Goal: Transaction & Acquisition: Purchase product/service

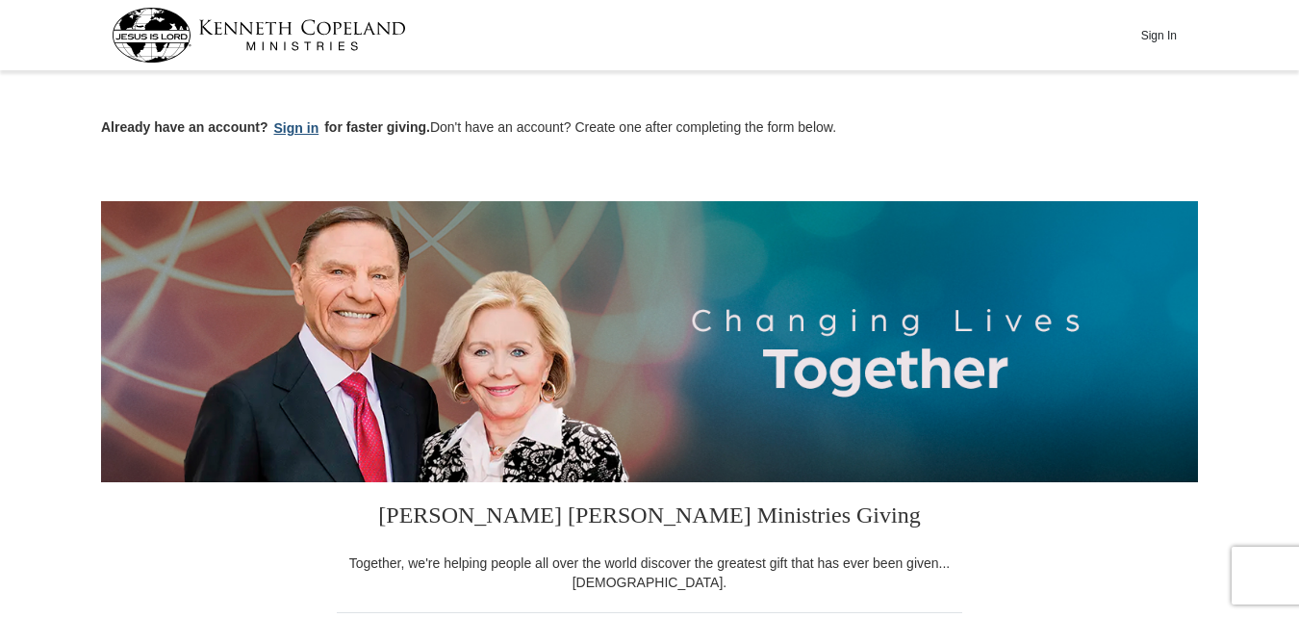
click at [289, 127] on button "Sign in" at bounding box center [296, 128] width 57 height 22
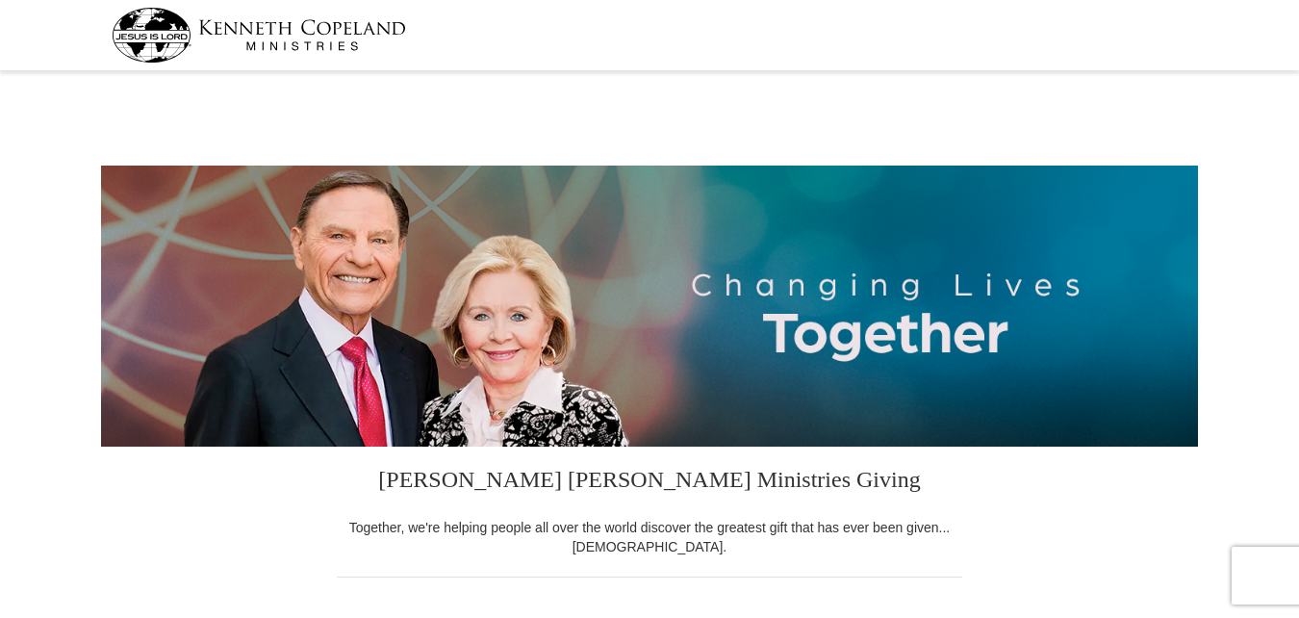
select select "OH"
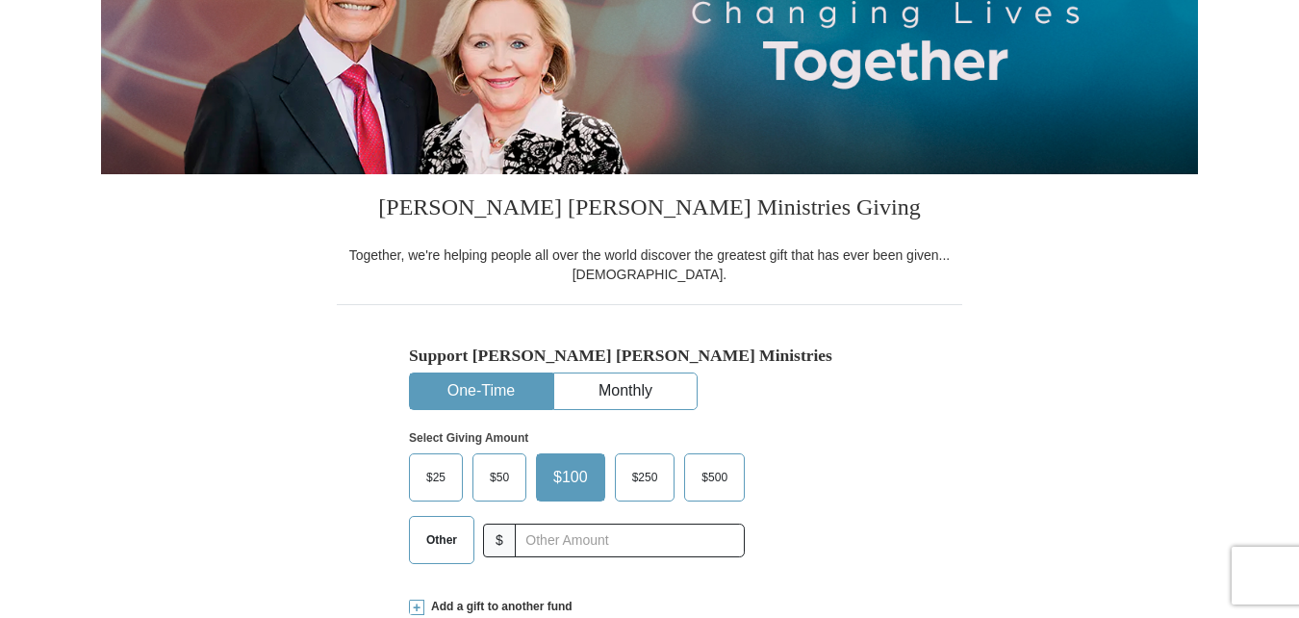
scroll to position [289, 0]
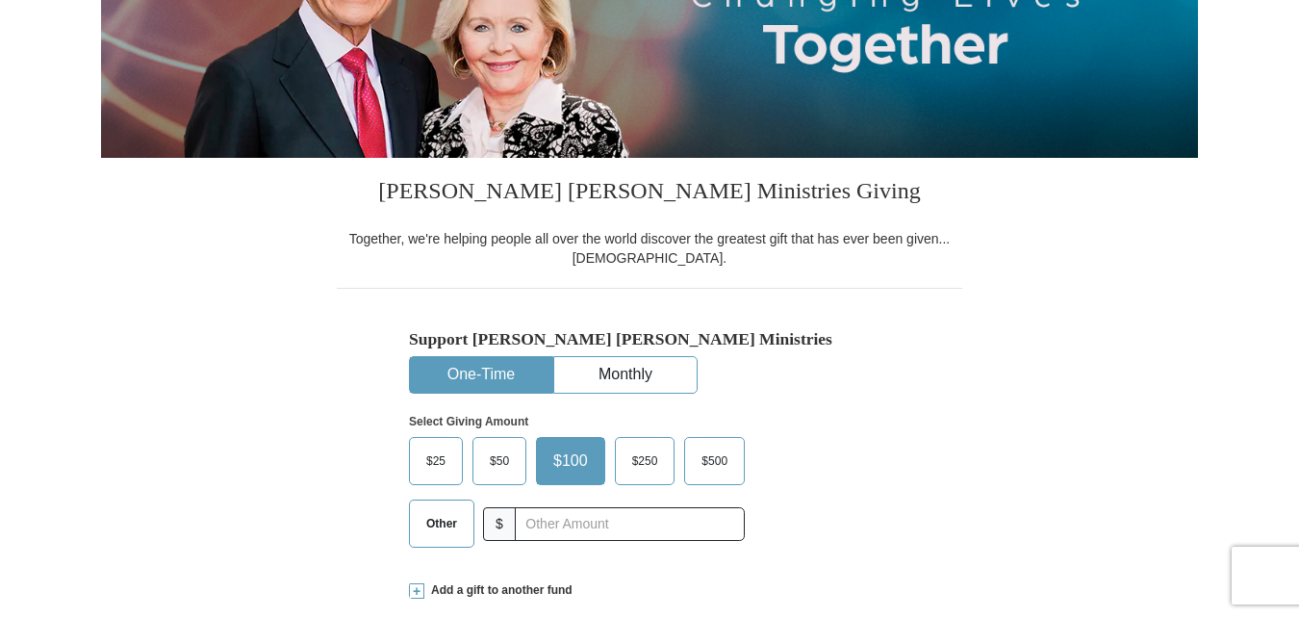
click at [493, 464] on span "$50" at bounding box center [499, 460] width 38 height 29
click at [0, 0] on input "$50" at bounding box center [0, 0] width 0 height 0
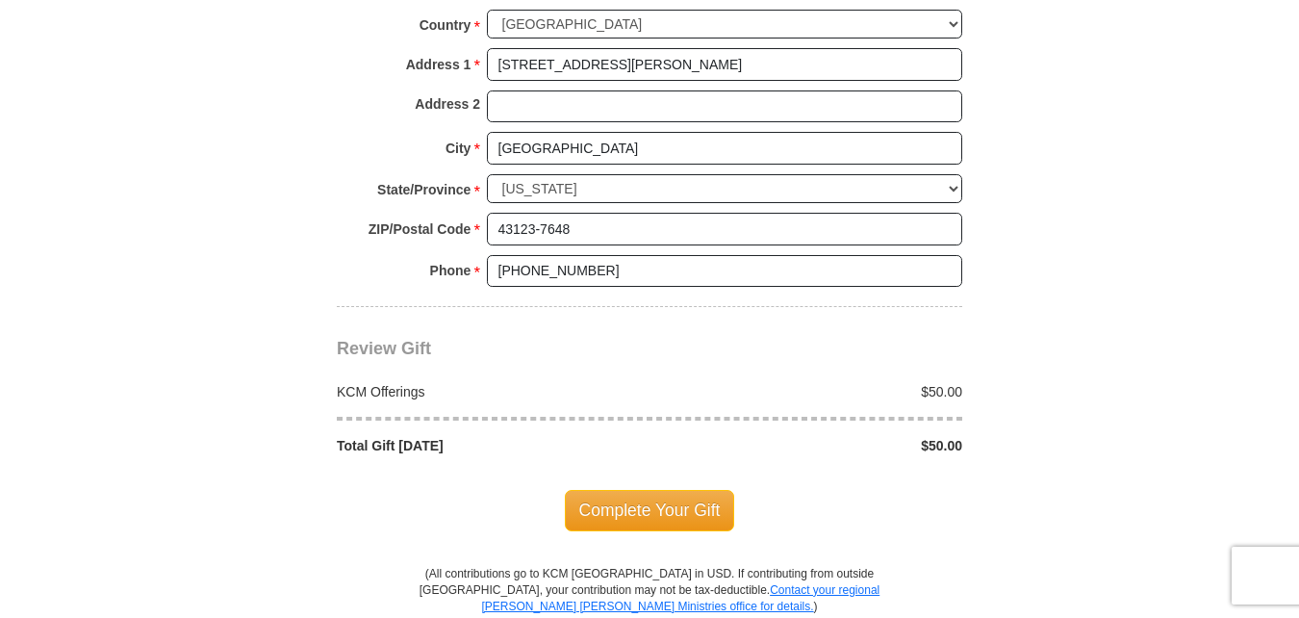
scroll to position [1635, 0]
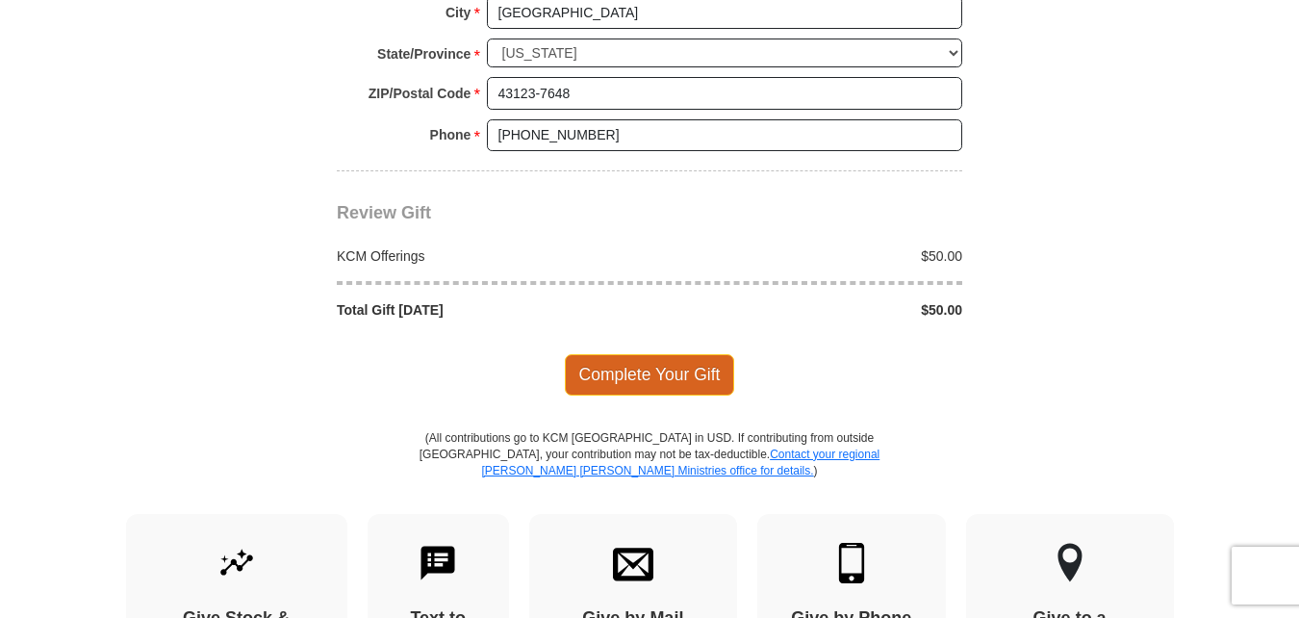
click at [635, 377] on span "Complete Your Gift" at bounding box center [650, 374] width 170 height 40
